Goal: Task Accomplishment & Management: Complete application form

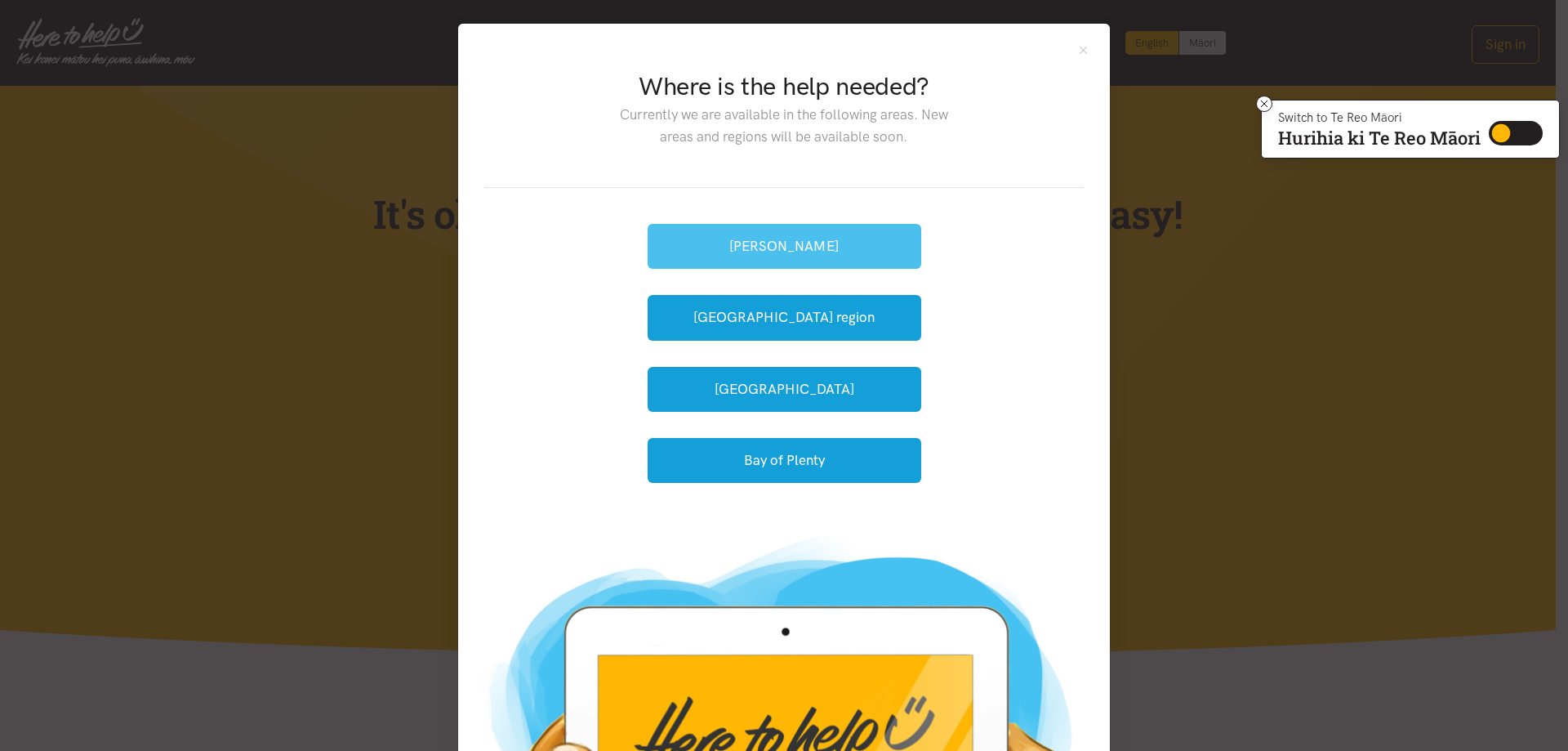
click at [867, 245] on button "[PERSON_NAME]" at bounding box center [785, 246] width 274 height 45
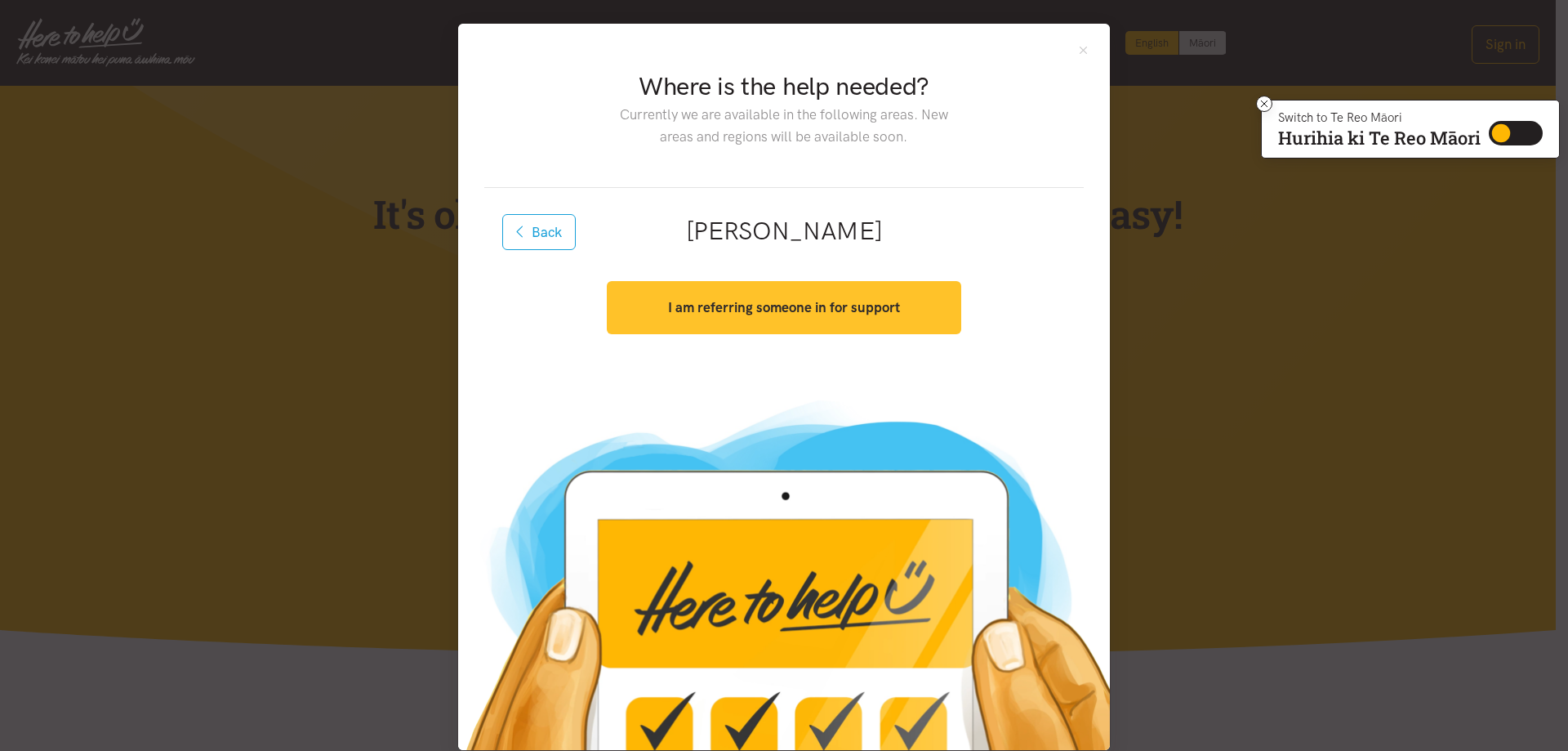
click at [850, 300] on strong "I am referring someone in for support" at bounding box center [784, 307] width 232 height 17
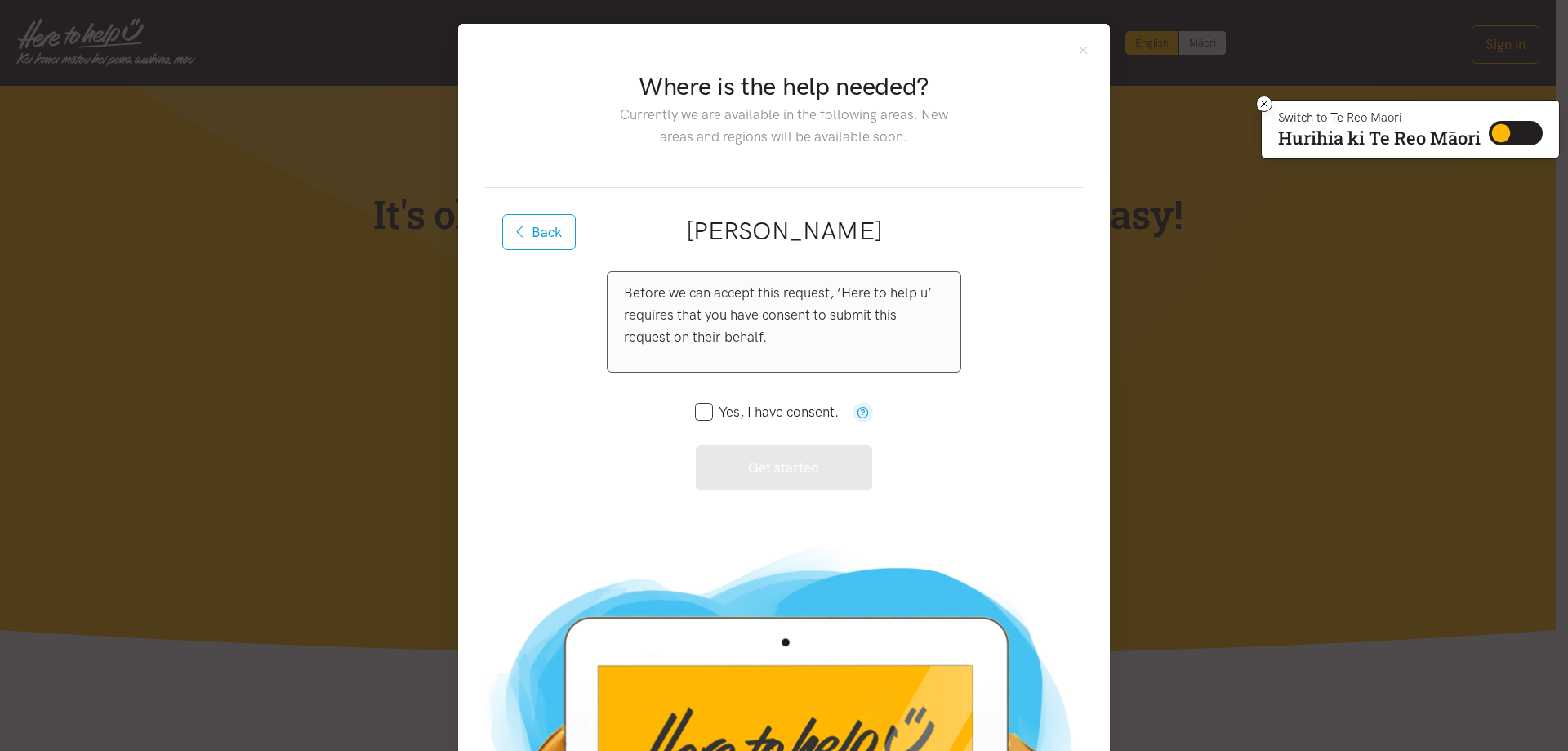
click at [701, 411] on input "Yes, I have consent." at bounding box center [767, 412] width 144 height 14
checkbox input "true"
click at [759, 461] on button "Get started" at bounding box center [784, 467] width 177 height 45
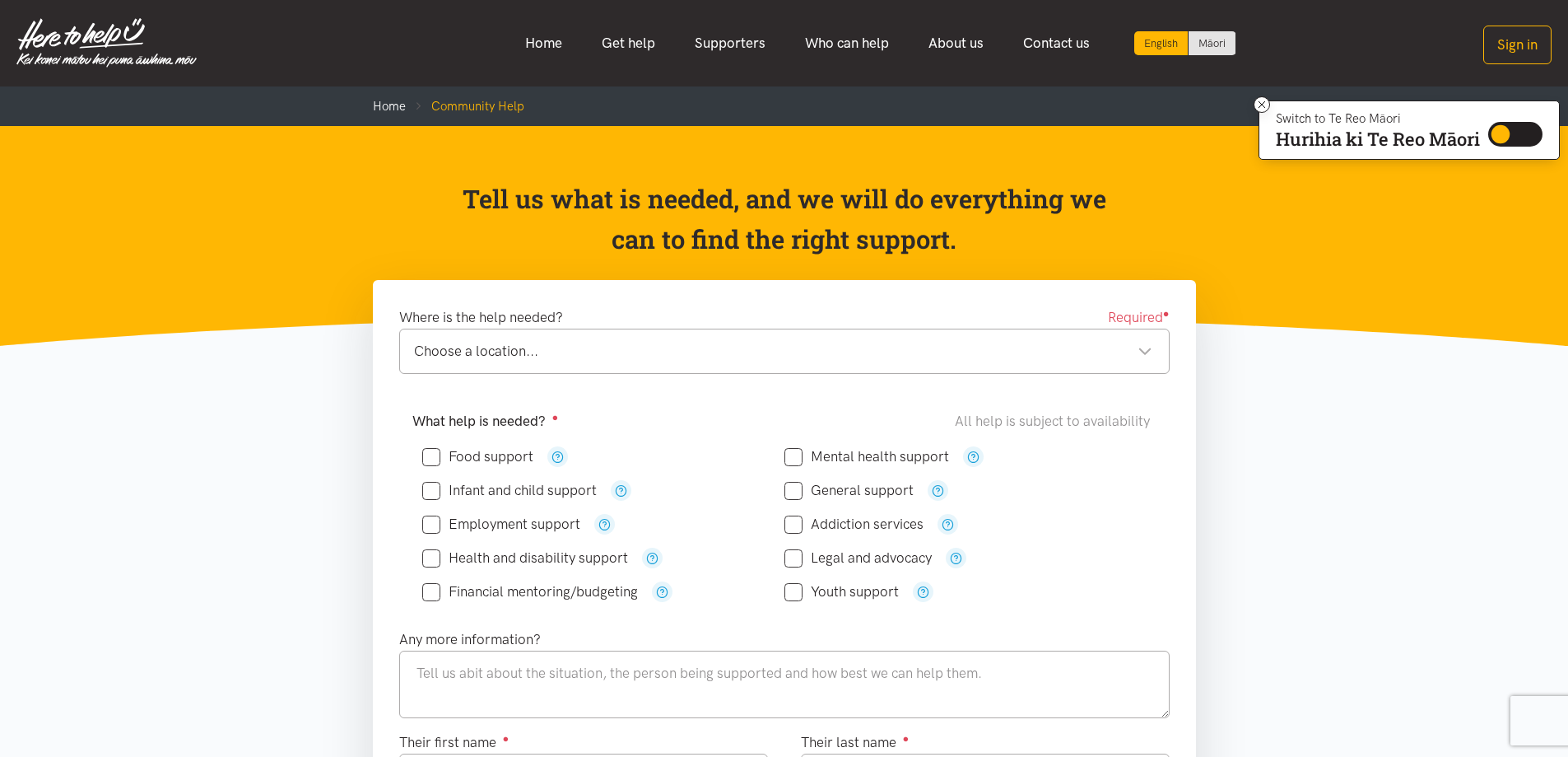
click at [568, 357] on div "Choose a location..." at bounding box center [783, 351] width 738 height 22
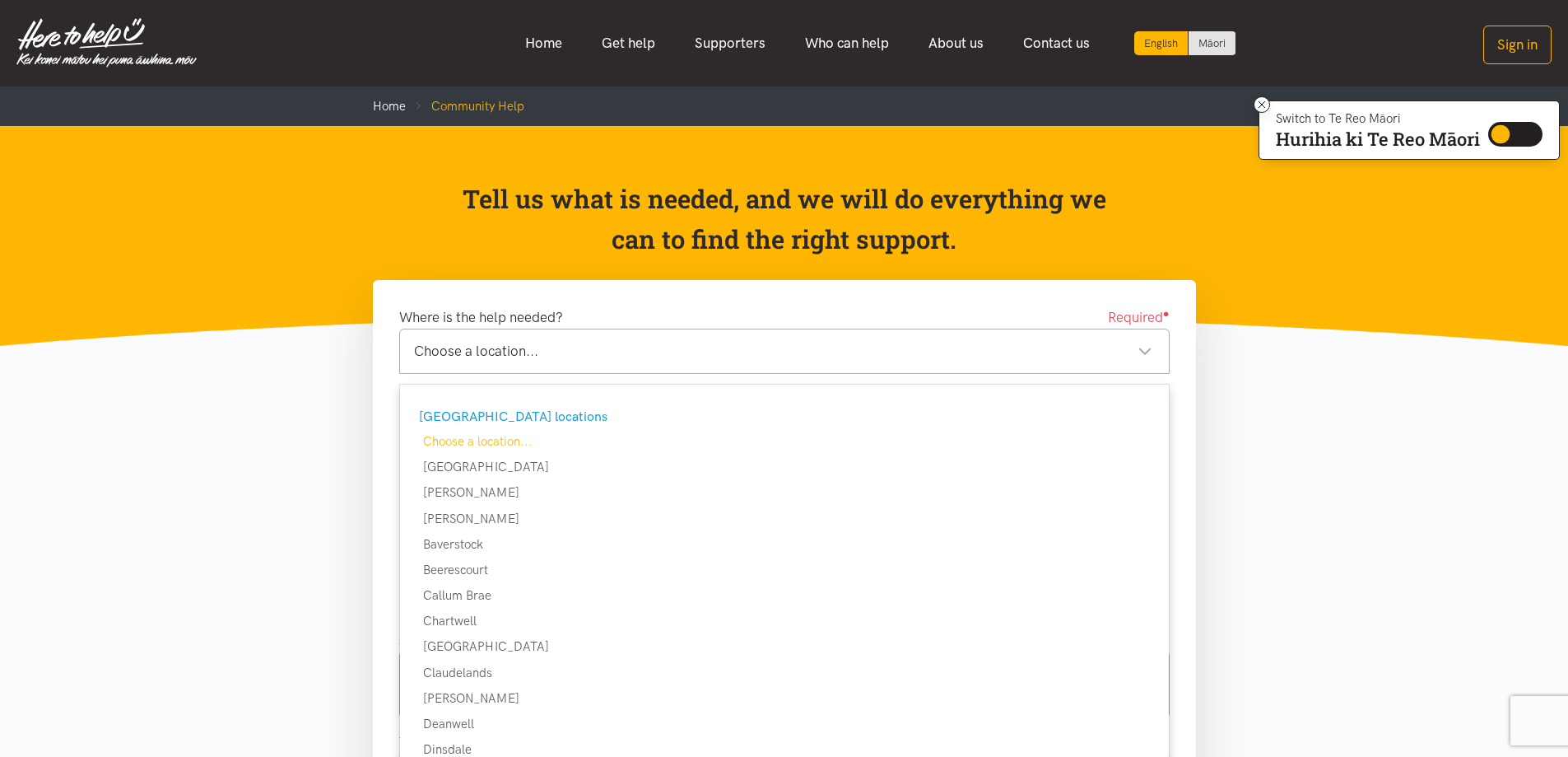
click at [608, 346] on div "Choose a location..." at bounding box center [783, 351] width 738 height 22
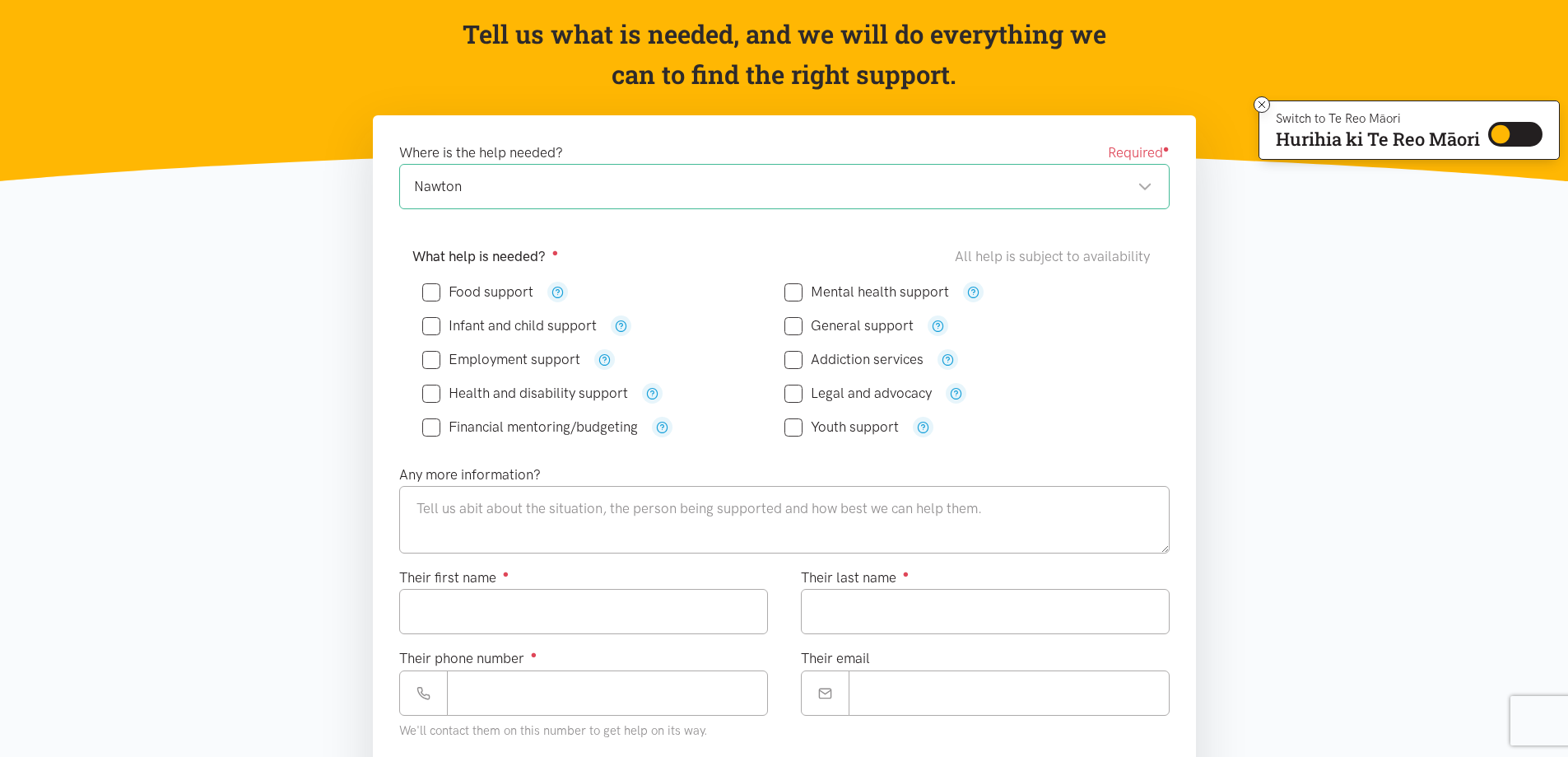
scroll to position [82, 0]
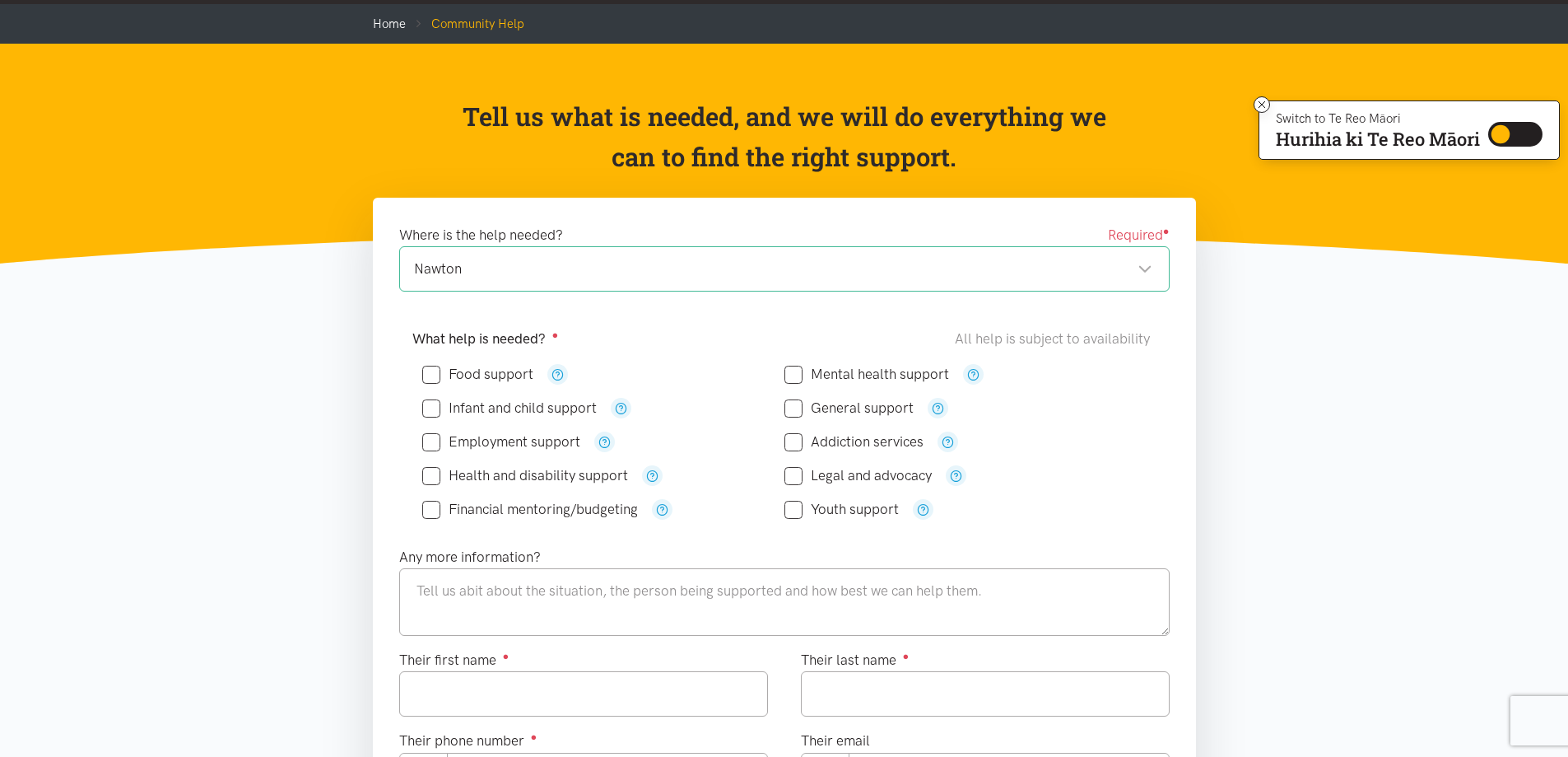
click at [430, 374] on input "Food support" at bounding box center [478, 374] width 111 height 14
checkbox input "true"
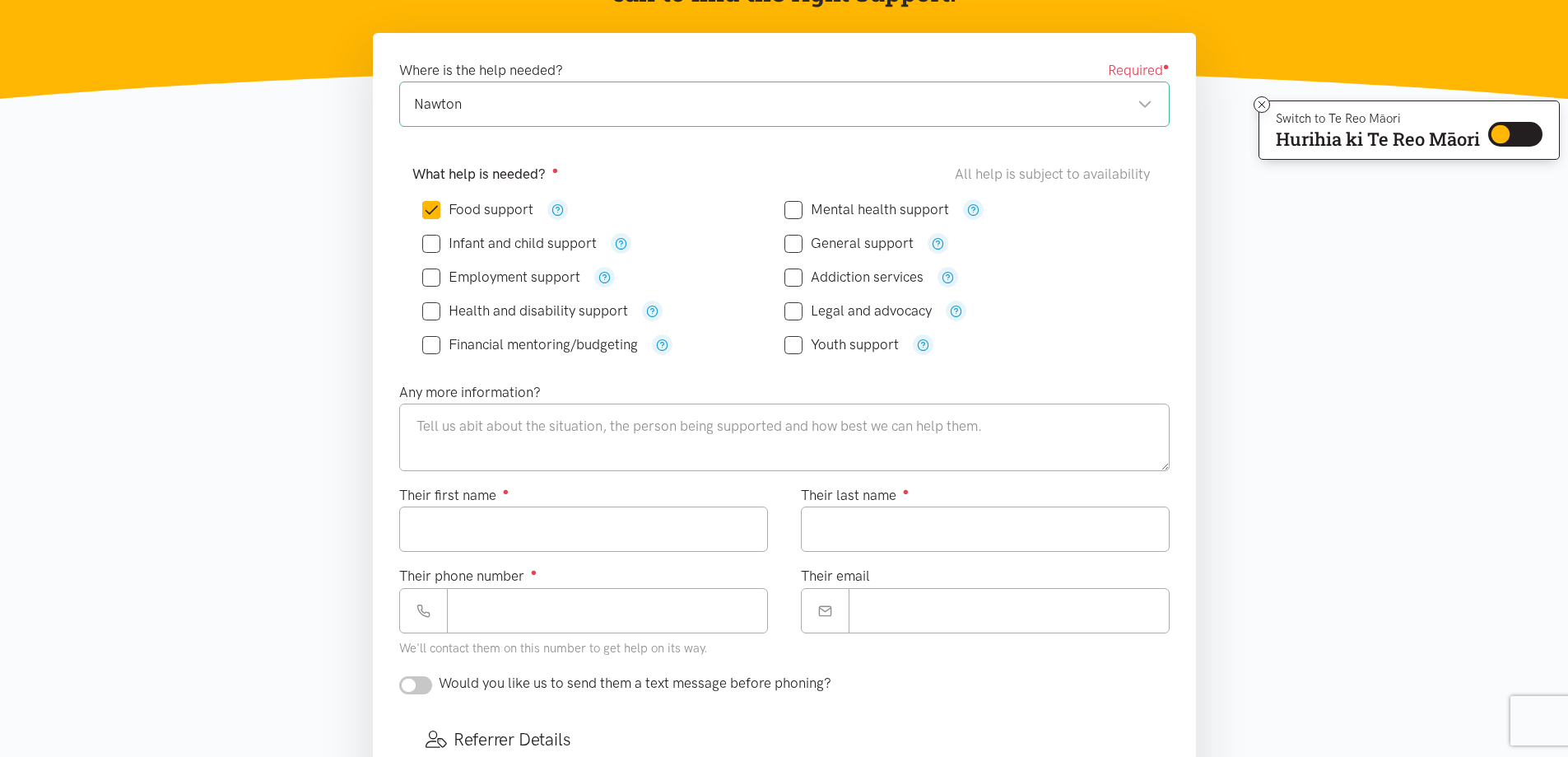
scroll to position [329, 0]
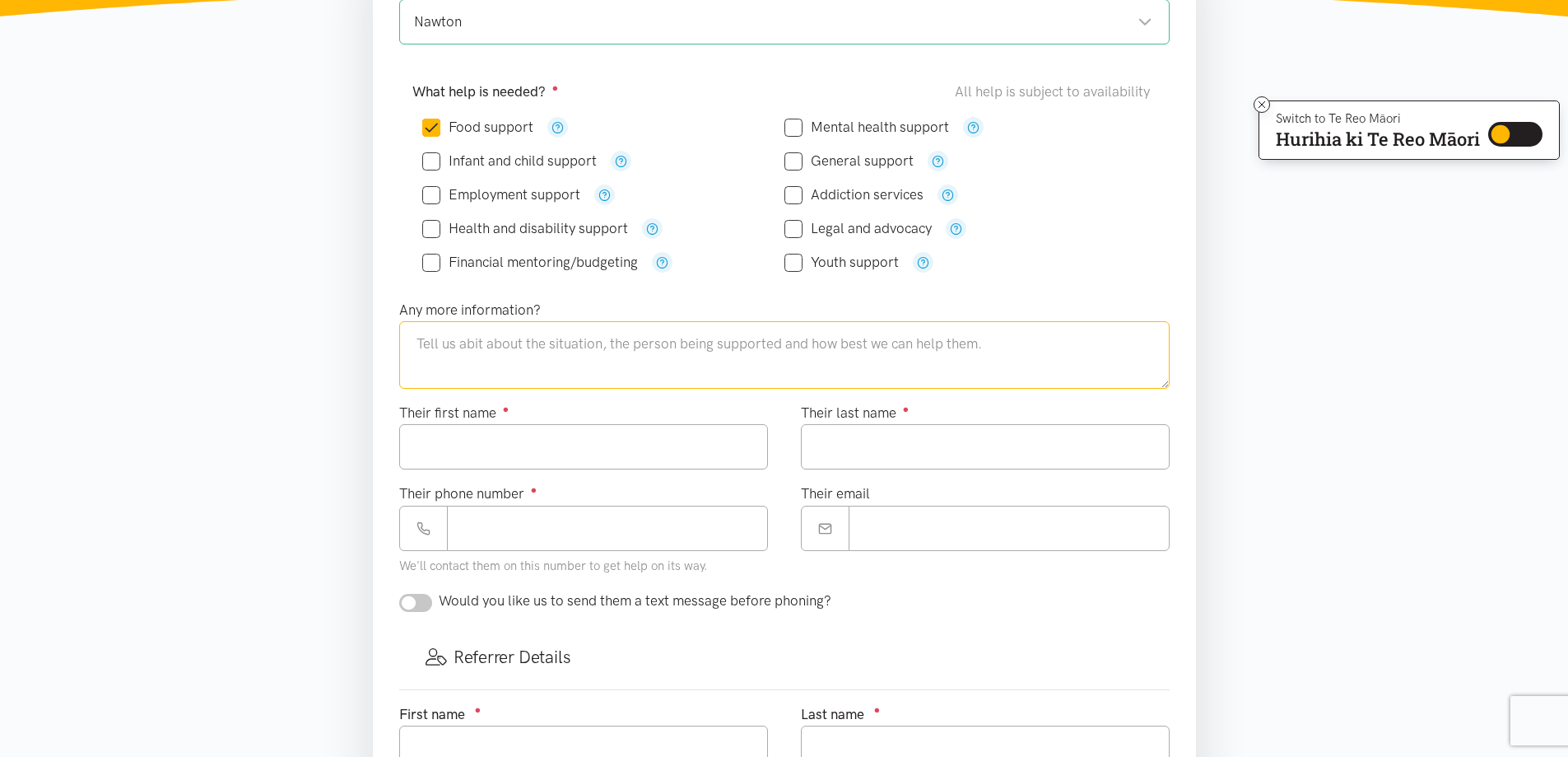
click at [428, 351] on textarea at bounding box center [784, 354] width 770 height 67
type textarea "W"
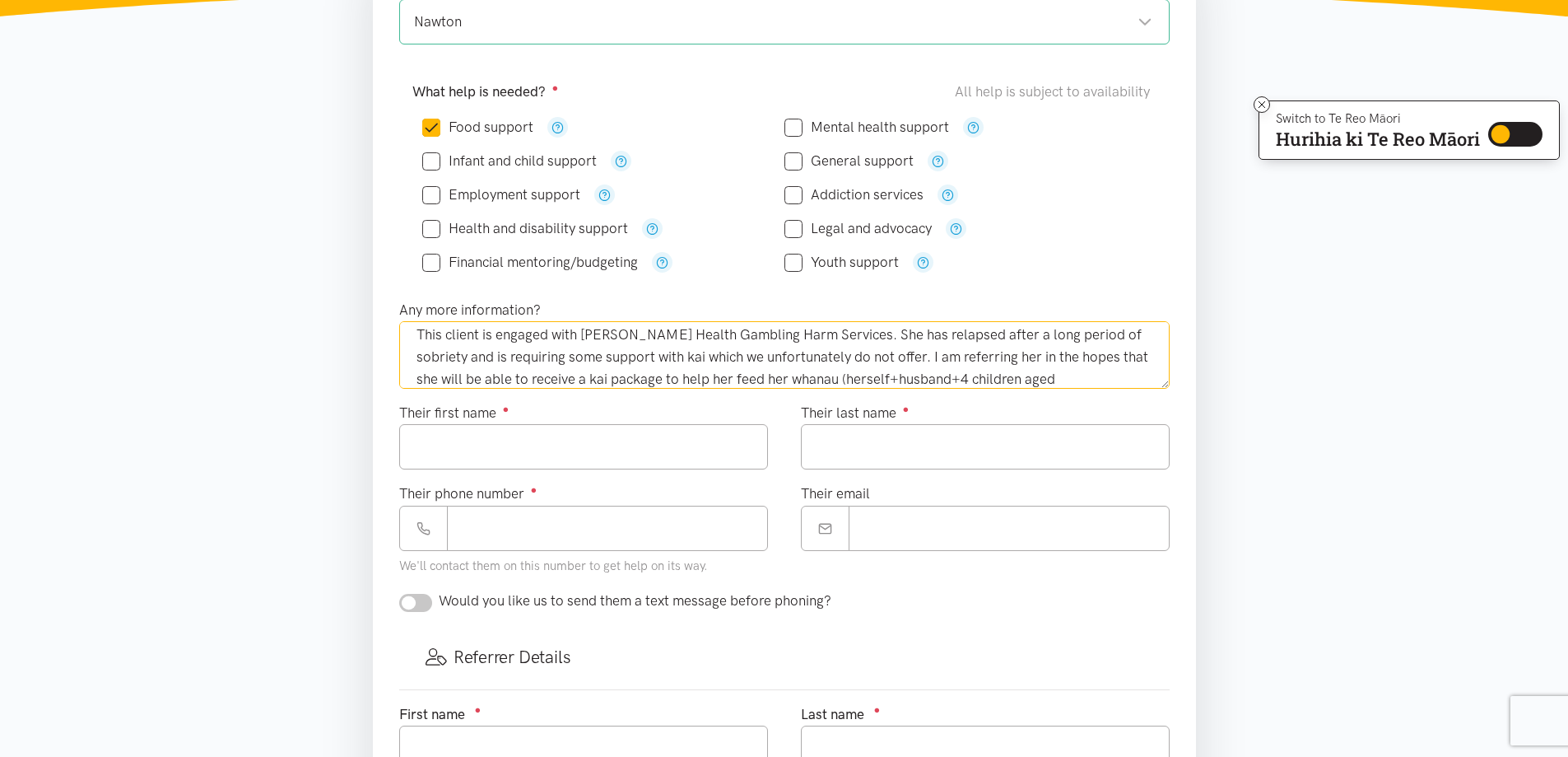
scroll to position [32, 0]
click at [1101, 357] on textarea "This client is engaged with Te Kohao Health Gambling Harm Services. She has rel…" at bounding box center [784, 354] width 770 height 67
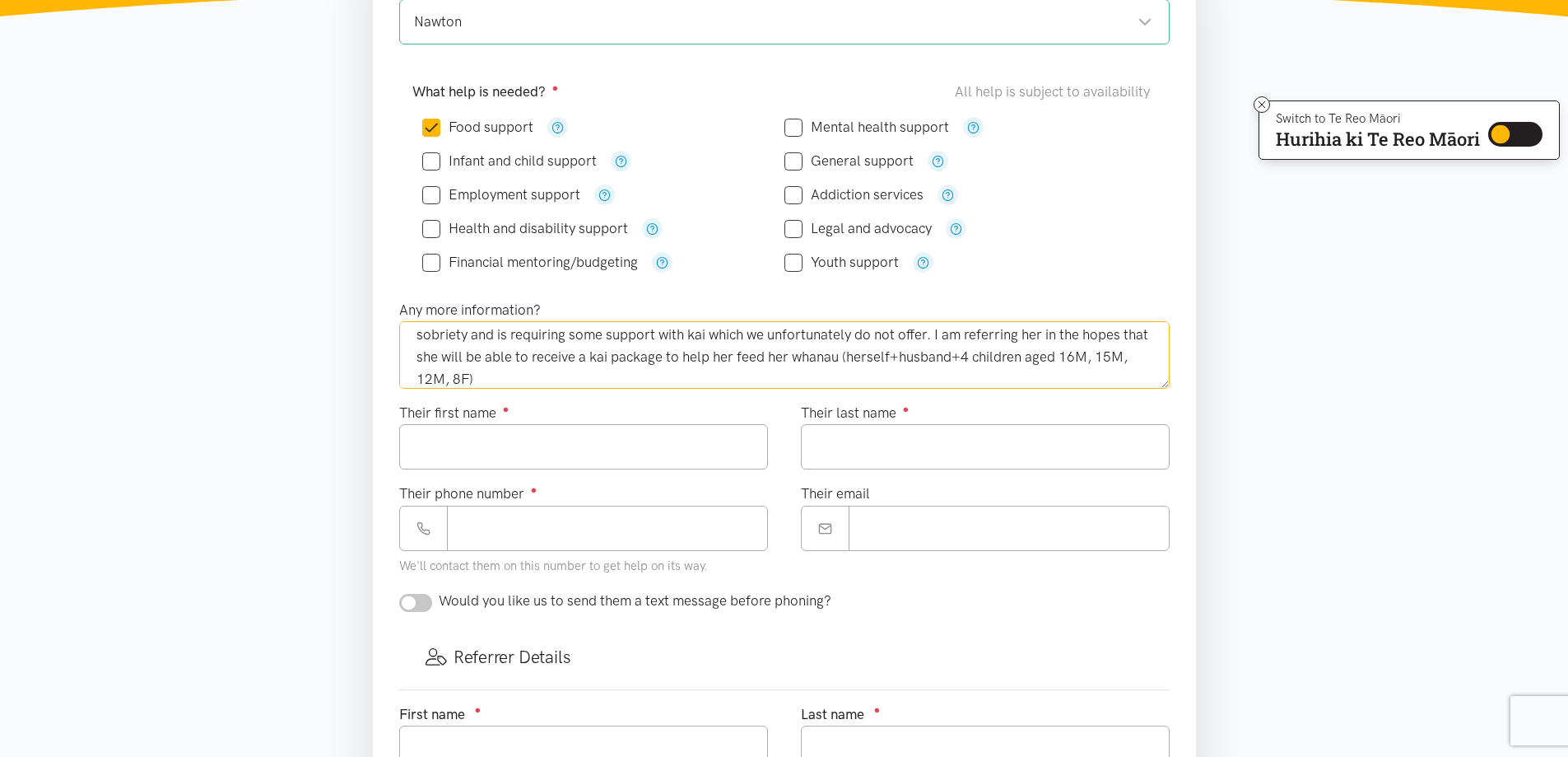
type textarea "This client is engaged with Te Kohao Health Gambling Harm Services. She has rel…"
click at [671, 434] on input "Their first name ●" at bounding box center [583, 447] width 368 height 45
type input "*****"
click at [871, 449] on input "Their last name ●" at bounding box center [984, 447] width 368 height 45
type input "*****"
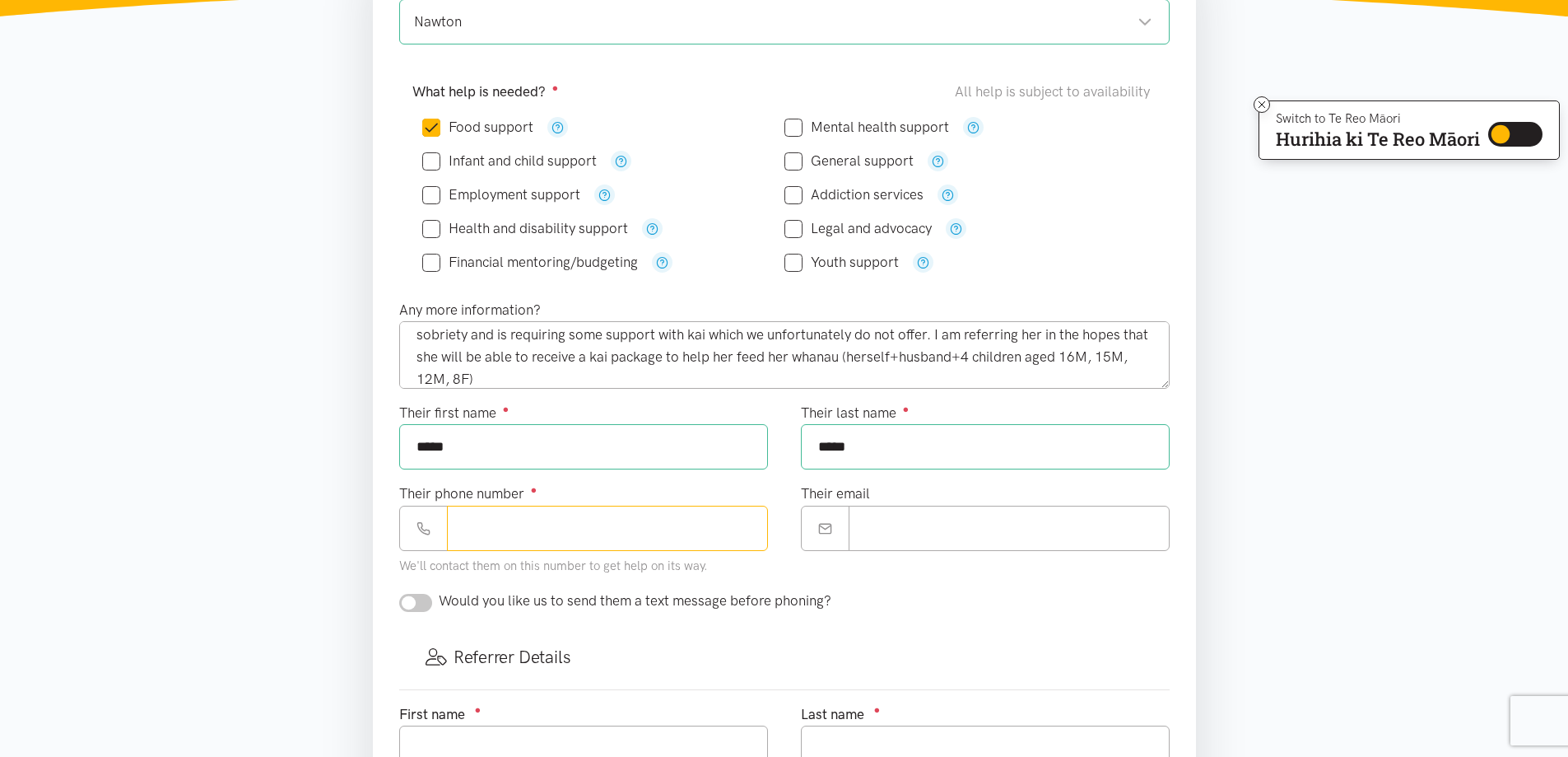
click at [540, 525] on input "Their phone number ●" at bounding box center [607, 528] width 321 height 45
type input "**********"
click at [939, 522] on input "Their email" at bounding box center [1009, 528] width 321 height 45
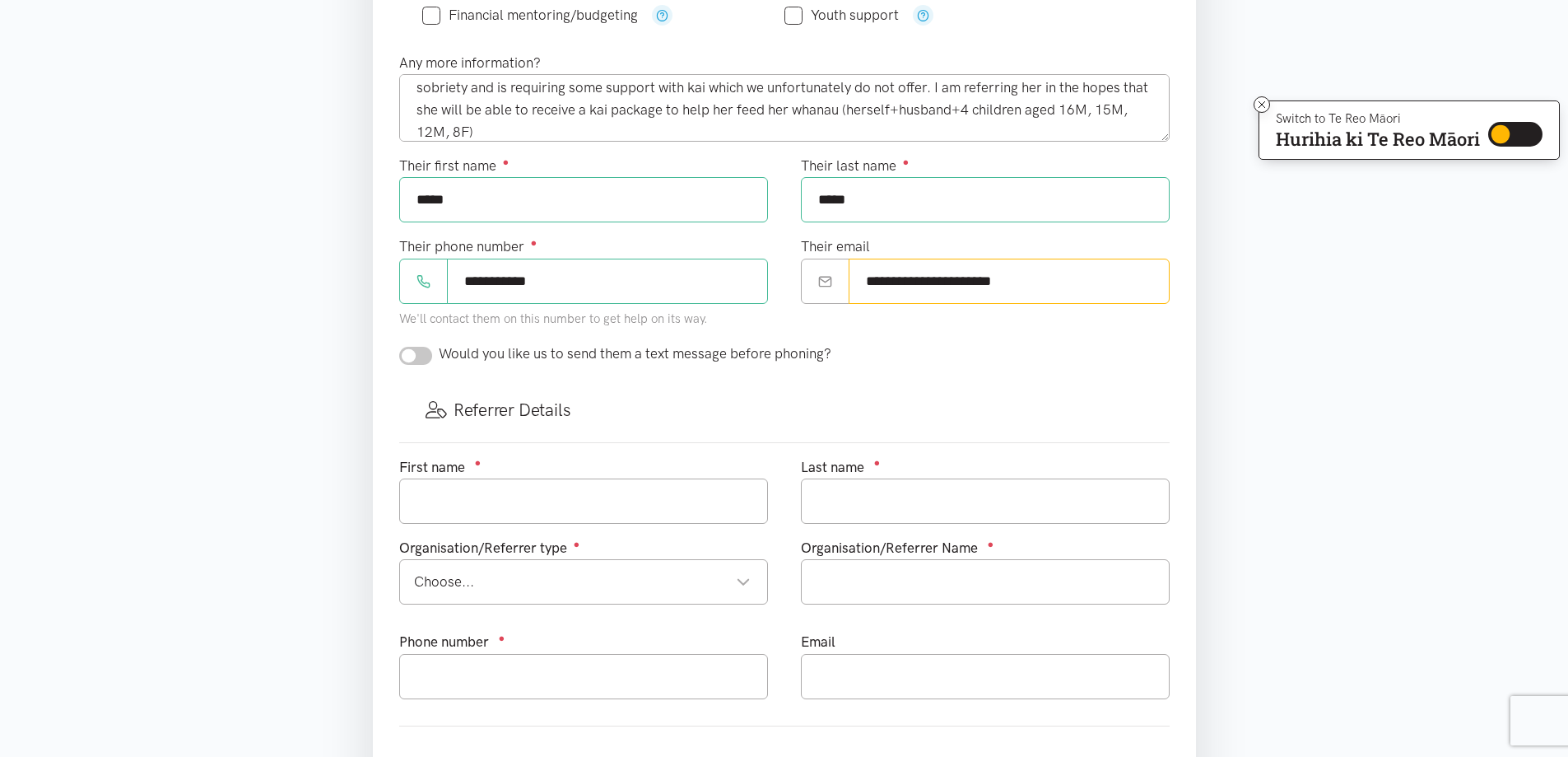
type input "**********"
click at [407, 356] on input "checkbox" at bounding box center [416, 356] width 33 height 18
checkbox input "true"
click at [495, 497] on input "text" at bounding box center [583, 501] width 368 height 45
type input "Serene"
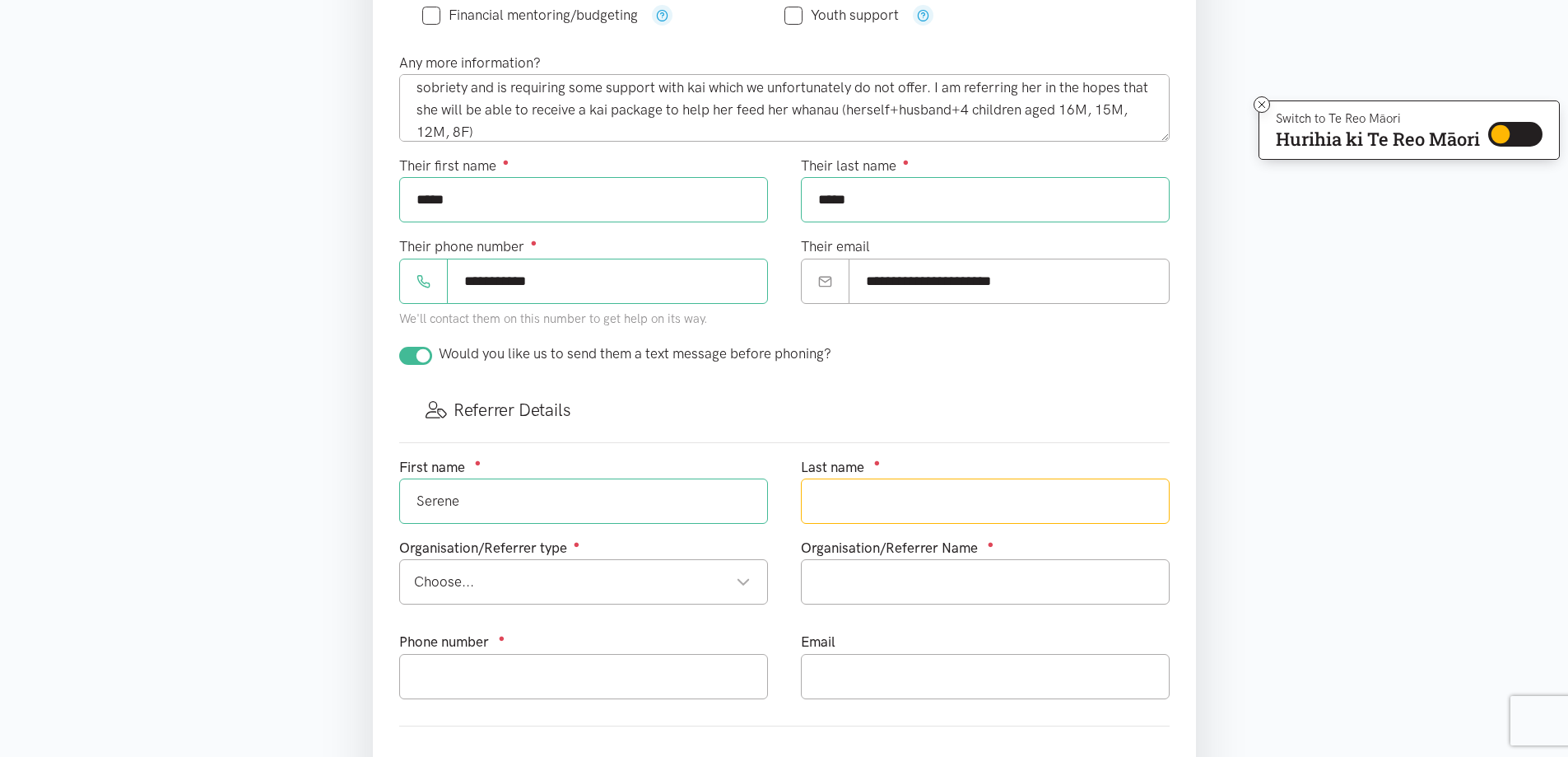
click at [874, 501] on input "text" at bounding box center [984, 501] width 368 height 45
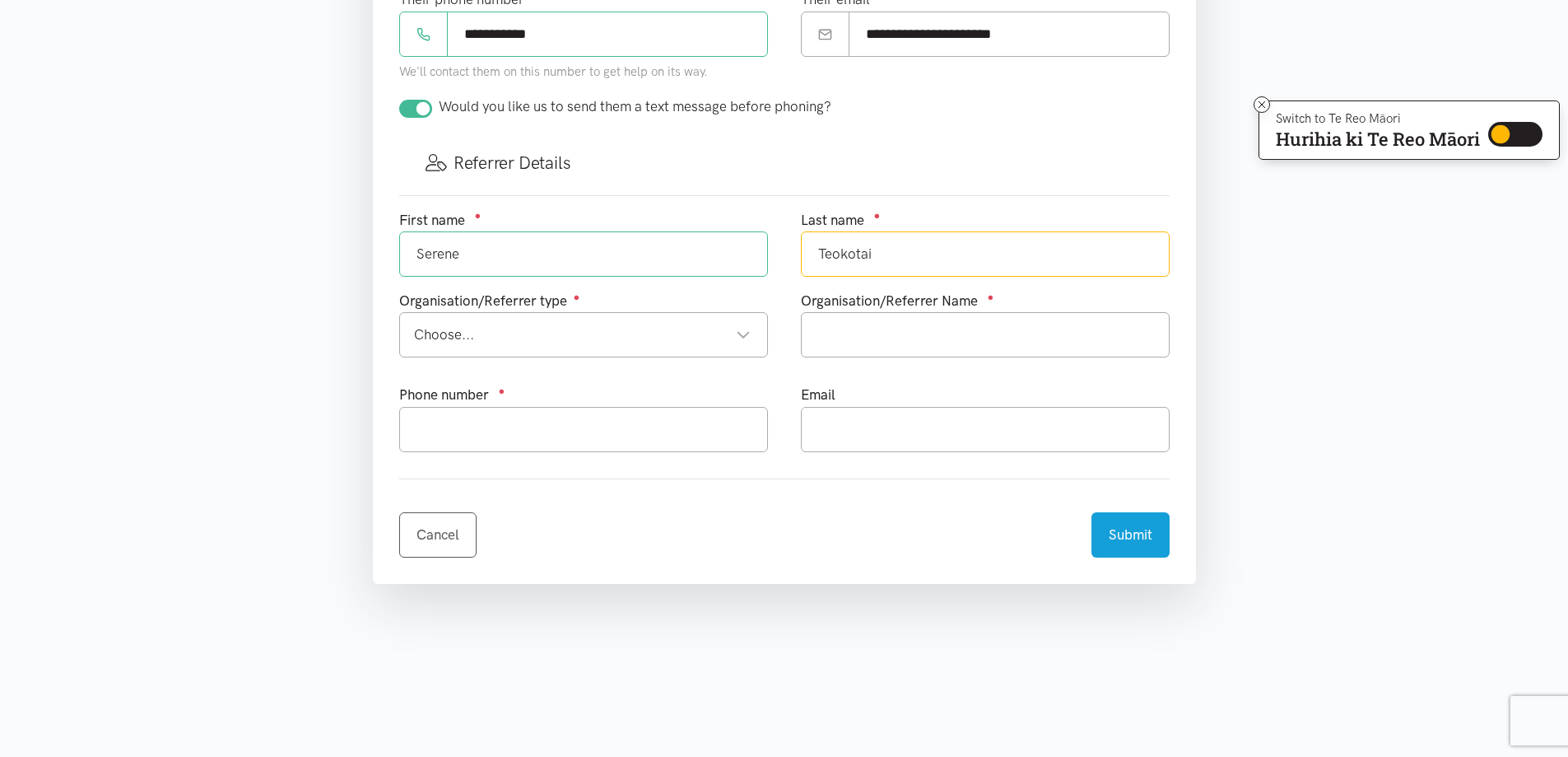
click at [678, 336] on div "Choose..." at bounding box center [582, 334] width 337 height 22
type input "Teokotai"
click at [905, 333] on input "text" at bounding box center [984, 334] width 368 height 45
type input "Te Kohao Health"
click at [629, 434] on input "text" at bounding box center [583, 429] width 368 height 45
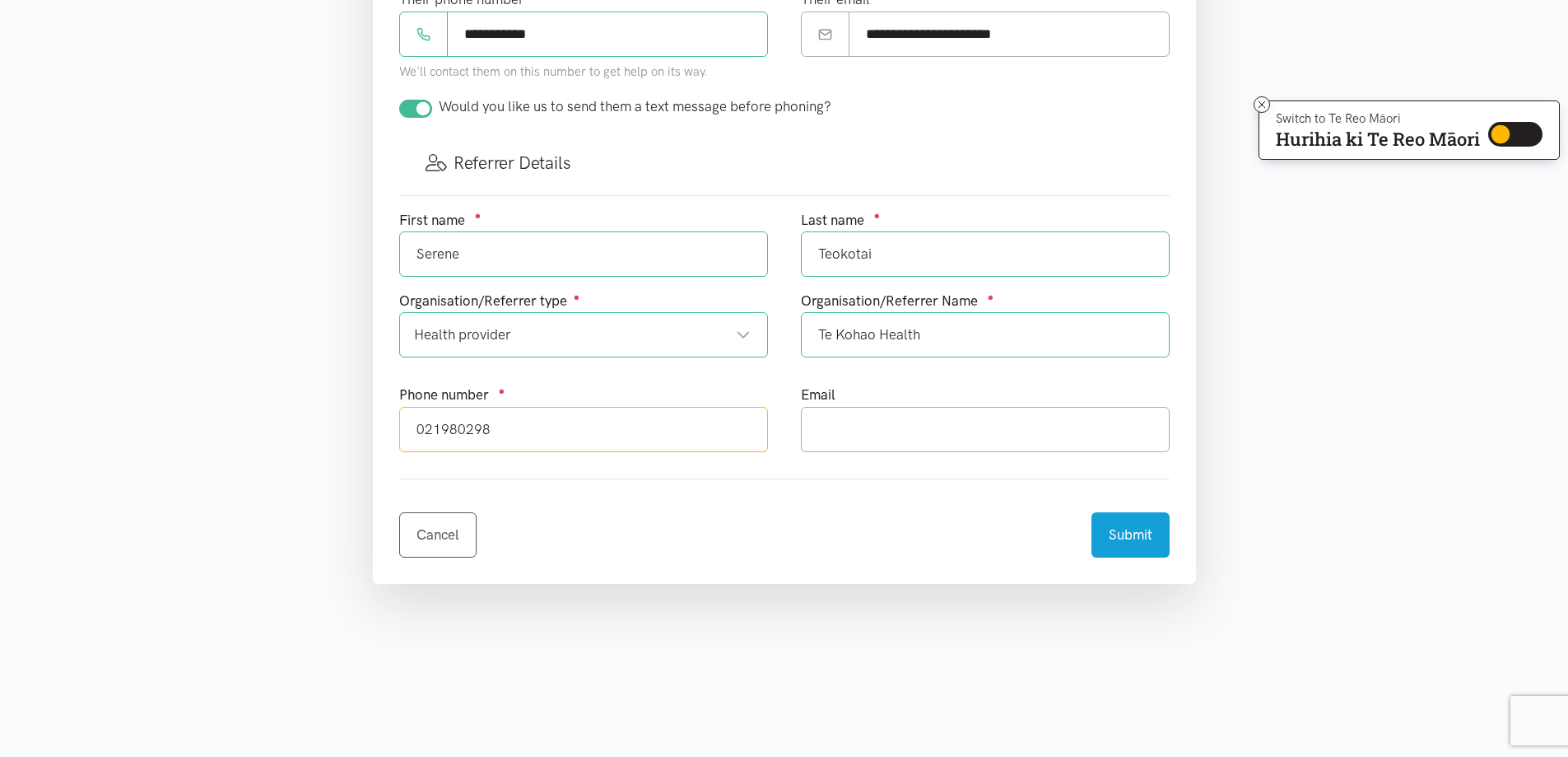
type input "021980298"
click at [832, 433] on input "text" at bounding box center [984, 429] width 368 height 45
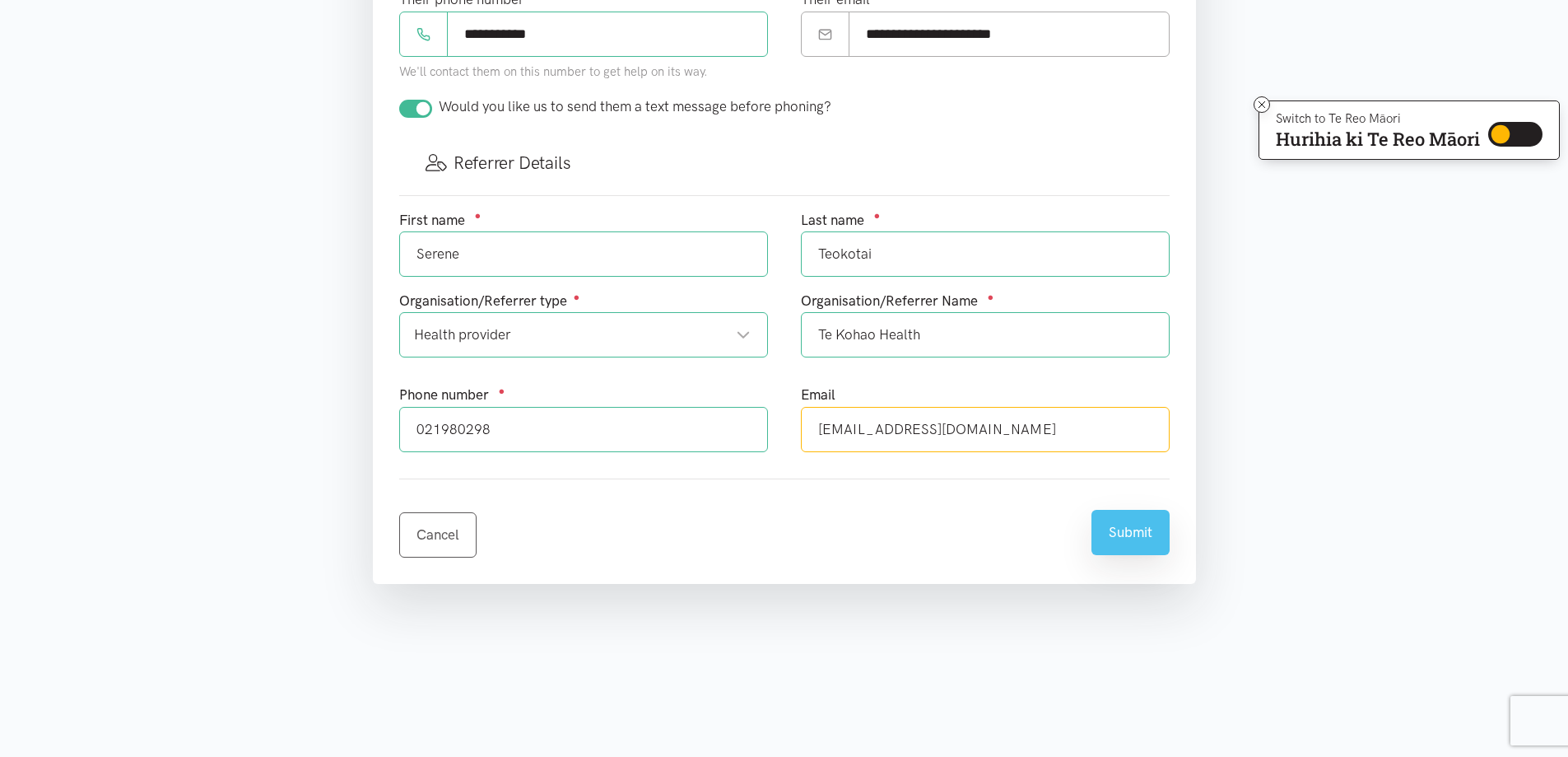
type input "serenet@tekohaohealth.co.nz"
click at [1134, 537] on button "Submit" at bounding box center [1131, 532] width 78 height 45
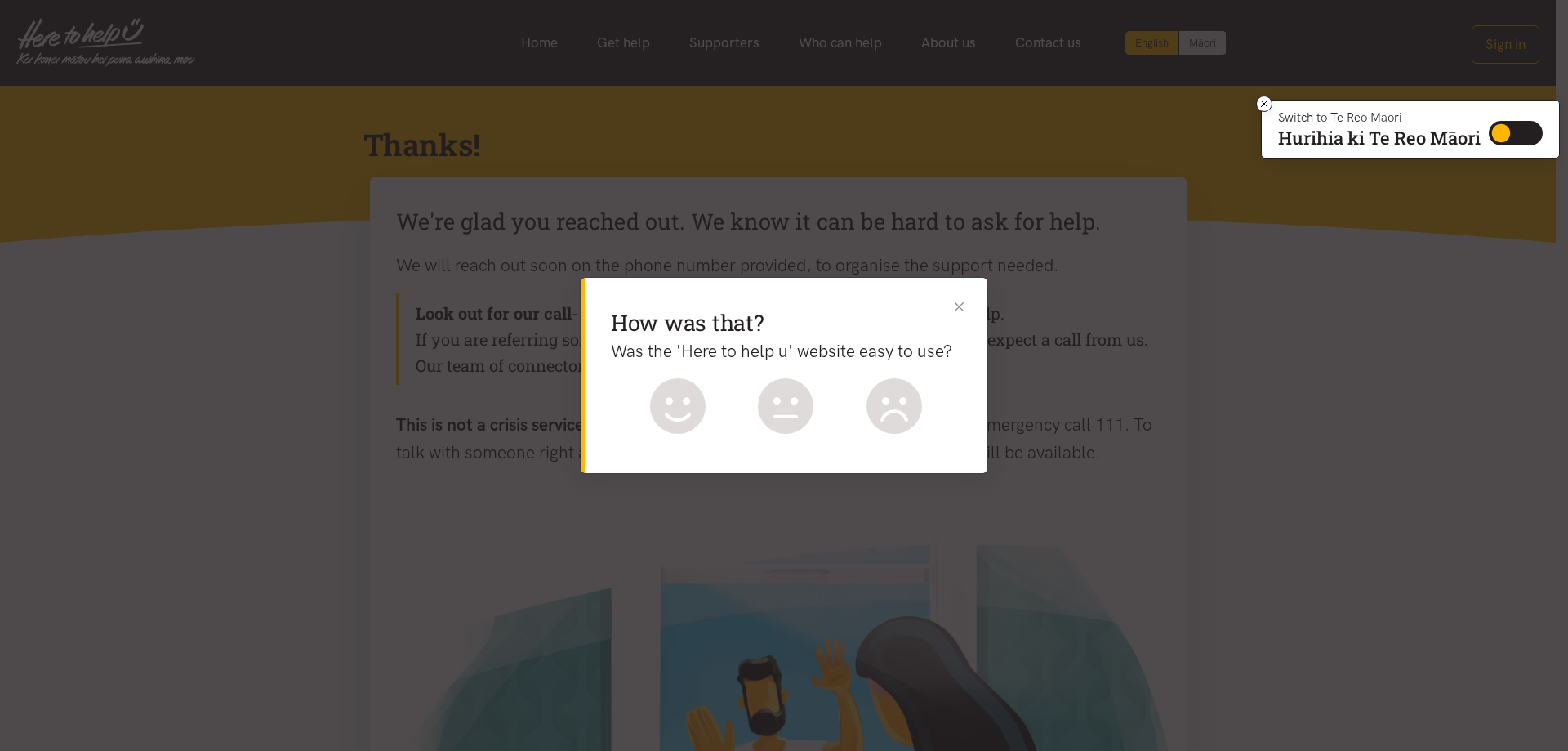
click at [965, 303] on button "Close" at bounding box center [959, 305] width 17 height 17
